Goal: Task Accomplishment & Management: Manage account settings

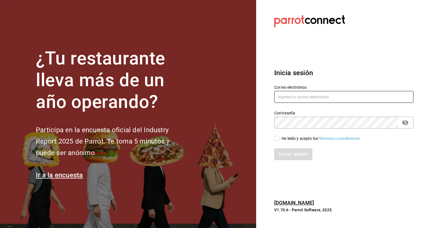
click at [331, 96] on input "text" at bounding box center [343, 97] width 139 height 12
type input "[PERSON_NAME][EMAIL_ADDRESS][PERSON_NAME][DOMAIN_NAME]"
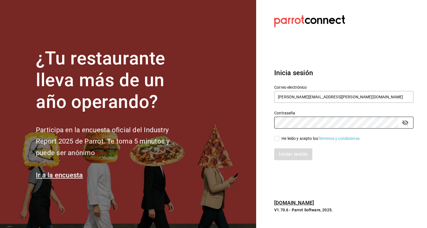
click at [291, 139] on div "He leído y acepto los Términos y condiciones." at bounding box center [320, 138] width 79 height 6
click at [279, 139] on input "He leído y acepto los Términos y condiciones." at bounding box center [276, 138] width 5 height 5
checkbox input "true"
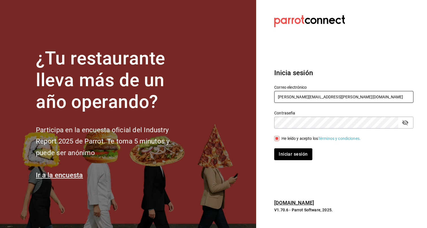
drag, startPoint x: 351, startPoint y: 96, endPoint x: 245, endPoint y: 93, distance: 105.6
click at [245, 93] on div "¿Tu restaurante lleva más de un año operando? Participa en la encuesta oficial …" at bounding box center [213, 114] width 427 height 228
click at [302, 152] on button "Iniciar sesión" at bounding box center [293, 154] width 38 height 12
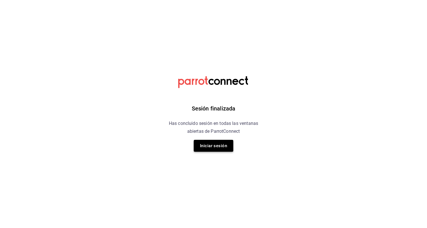
click at [220, 144] on button "Iniciar sesión" at bounding box center [213, 146] width 39 height 12
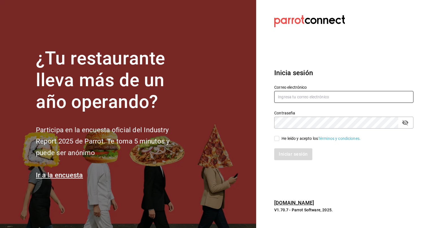
click at [301, 92] on input "text" at bounding box center [343, 97] width 139 height 12
paste input "[PERSON_NAME][EMAIL_ADDRESS][PERSON_NAME][DOMAIN_NAME]"
type input "[PERSON_NAME][EMAIL_ADDRESS][PERSON_NAME][DOMAIN_NAME]"
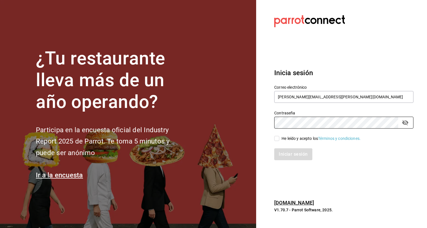
click at [290, 140] on div "He leído y acepto los Términos y condiciones." at bounding box center [320, 138] width 79 height 6
click at [279, 140] on input "He leído y acepto los Términos y condiciones." at bounding box center [276, 138] width 5 height 5
checkbox input "true"
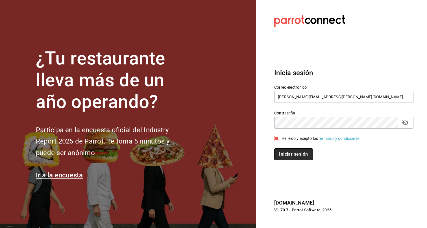
click at [291, 156] on button "Iniciar sesión" at bounding box center [293, 154] width 38 height 12
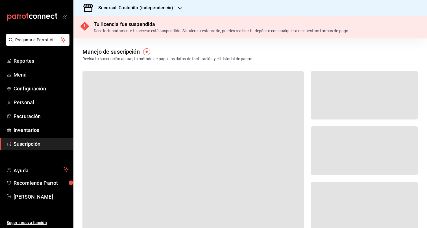
click at [172, 5] on h3 "Sucursal: Costeñito (independencia)" at bounding box center [134, 8] width 80 height 7
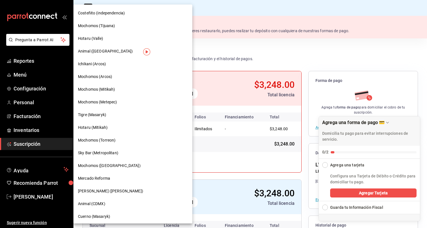
click at [98, 50] on span "Animal (St Regis)" at bounding box center [105, 51] width 55 height 6
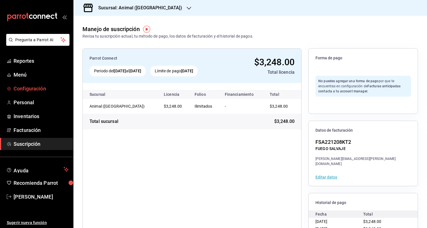
click at [35, 86] on span "Configuración" at bounding box center [41, 89] width 55 height 8
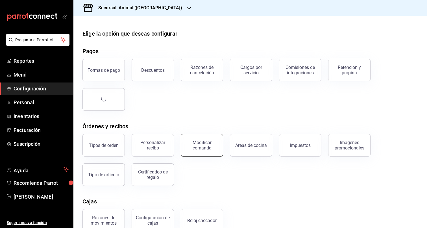
click at [194, 142] on div "Modificar comanda" at bounding box center [201, 145] width 35 height 11
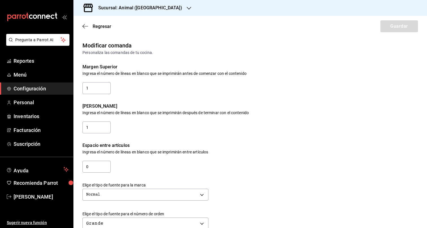
scroll to position [223, 0]
